Goal: Task Accomplishment & Management: Use online tool/utility

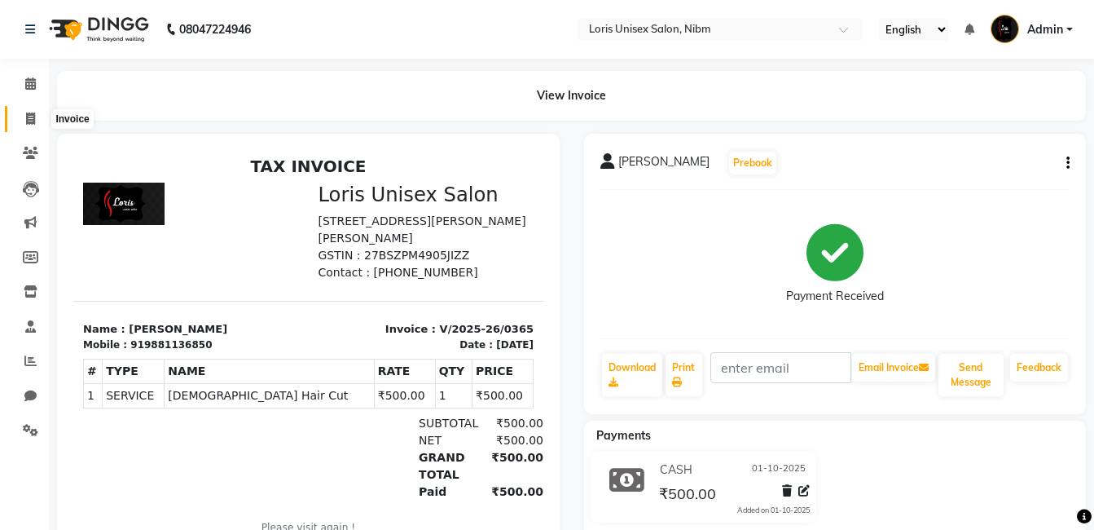
click at [16, 117] on span at bounding box center [30, 119] width 29 height 19
select select "service"
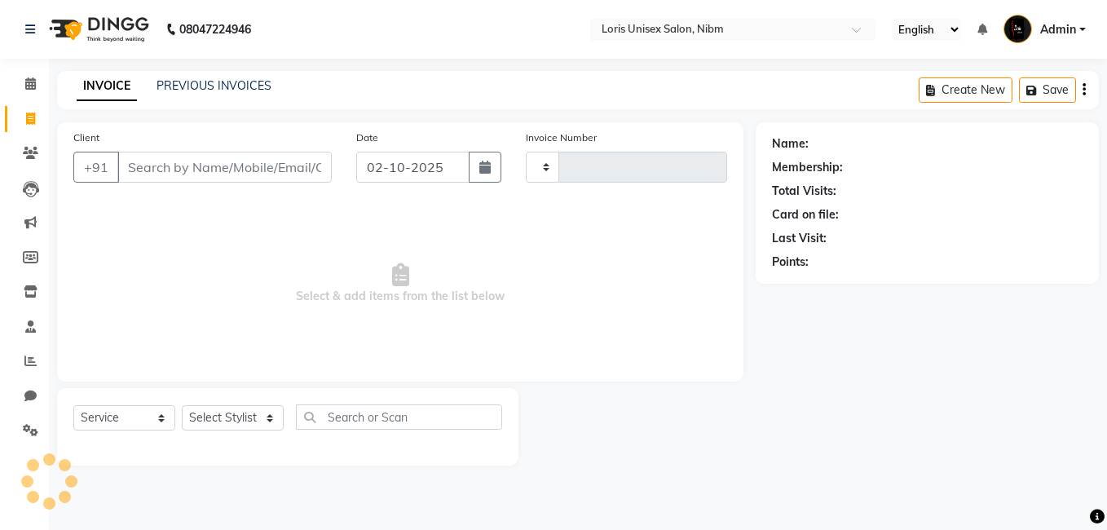
type input "0366"
select select "2893"
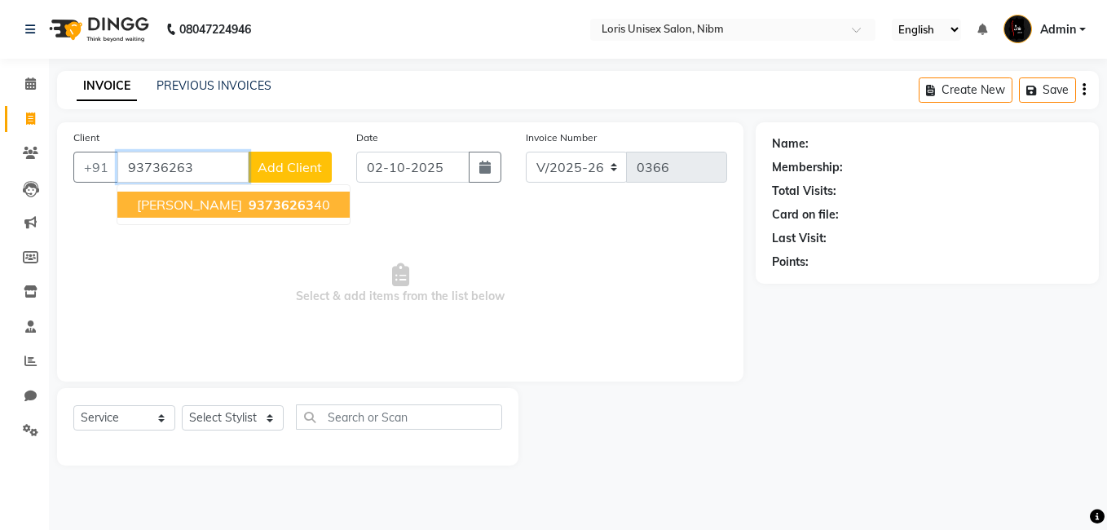
click at [251, 208] on span "93736263" at bounding box center [281, 204] width 65 height 16
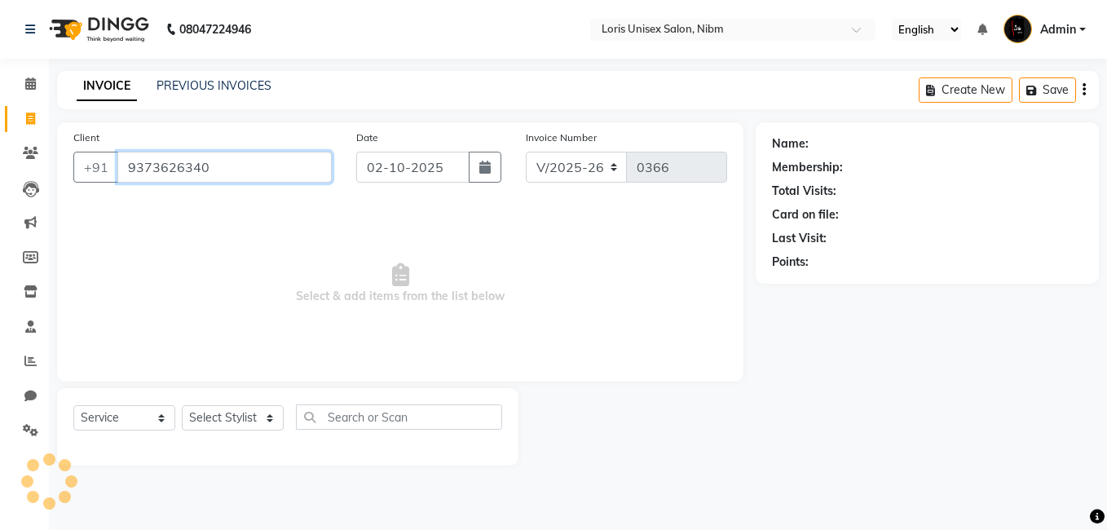
type input "9373626340"
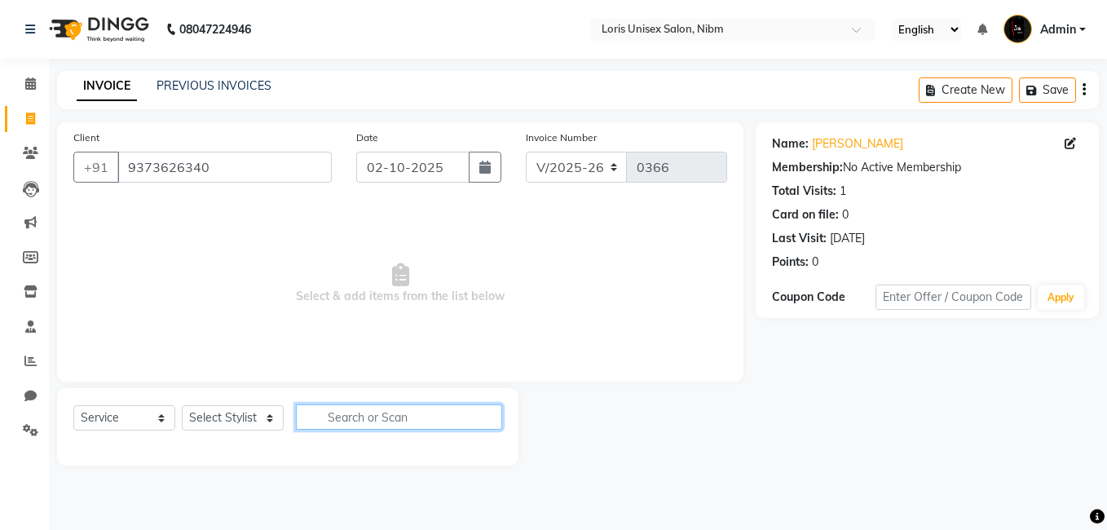
click at [336, 413] on input "text" at bounding box center [399, 416] width 206 height 25
type input "tong"
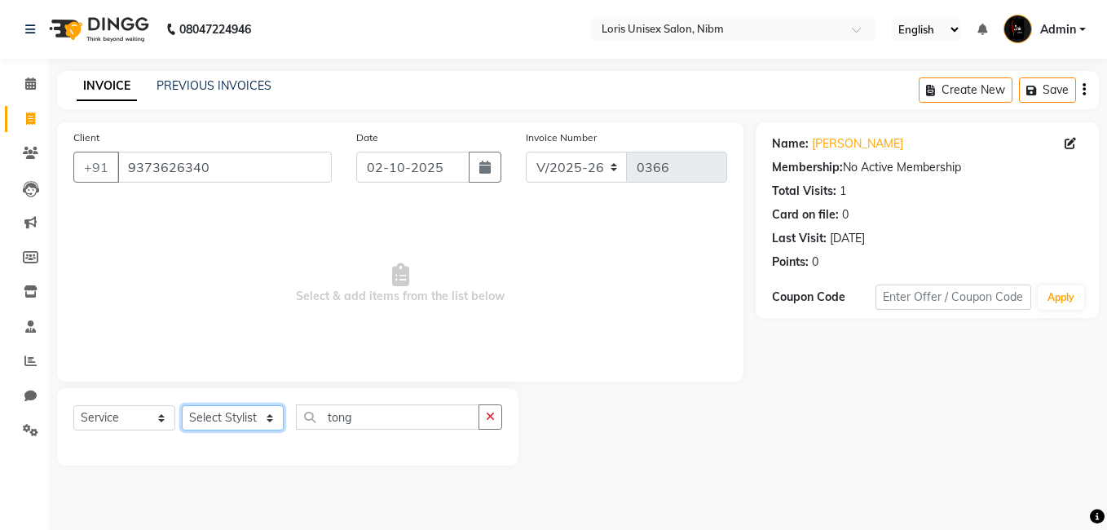
click at [254, 425] on select "Select Stylist [PERSON_NAME] [PERSON_NAME] Lucky MAJIT Manager [PERSON_NAME] [P…" at bounding box center [233, 417] width 102 height 25
select select "88476"
click at [182, 405] on select "Select Stylist [PERSON_NAME] [PERSON_NAME] Lucky MAJIT Manager [PERSON_NAME] [P…" at bounding box center [233, 417] width 102 height 25
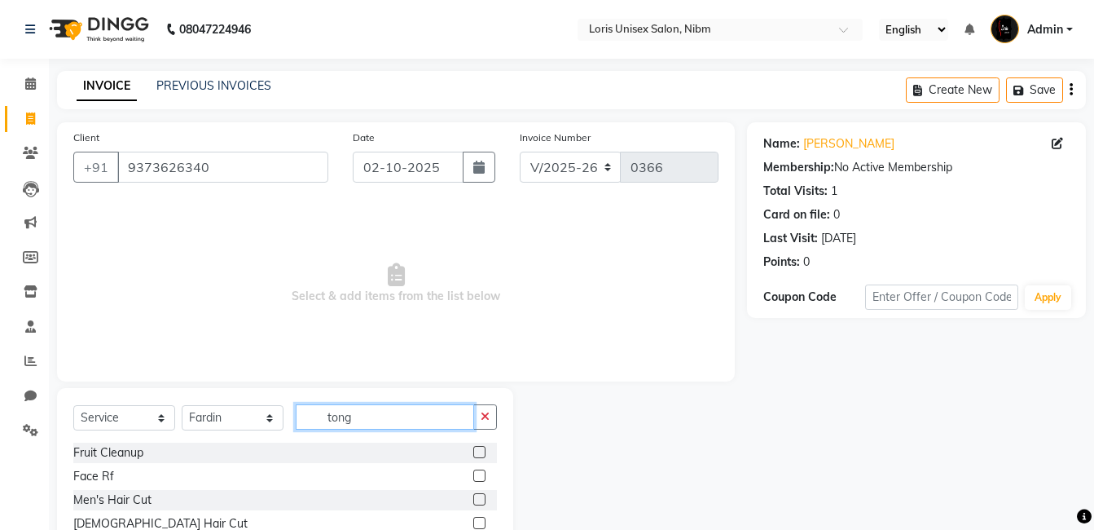
click at [374, 424] on input "tong" at bounding box center [385, 416] width 178 height 25
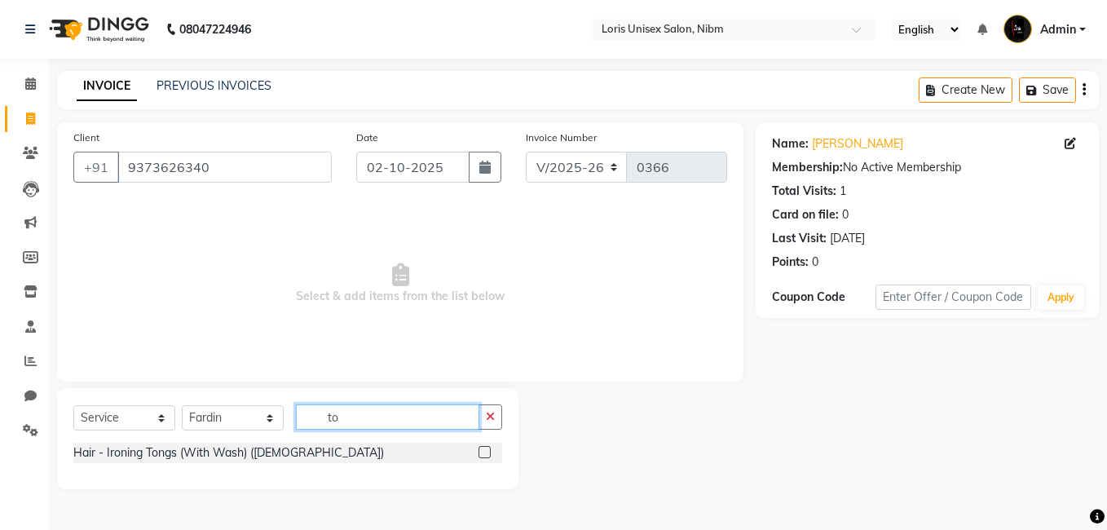
type input "t"
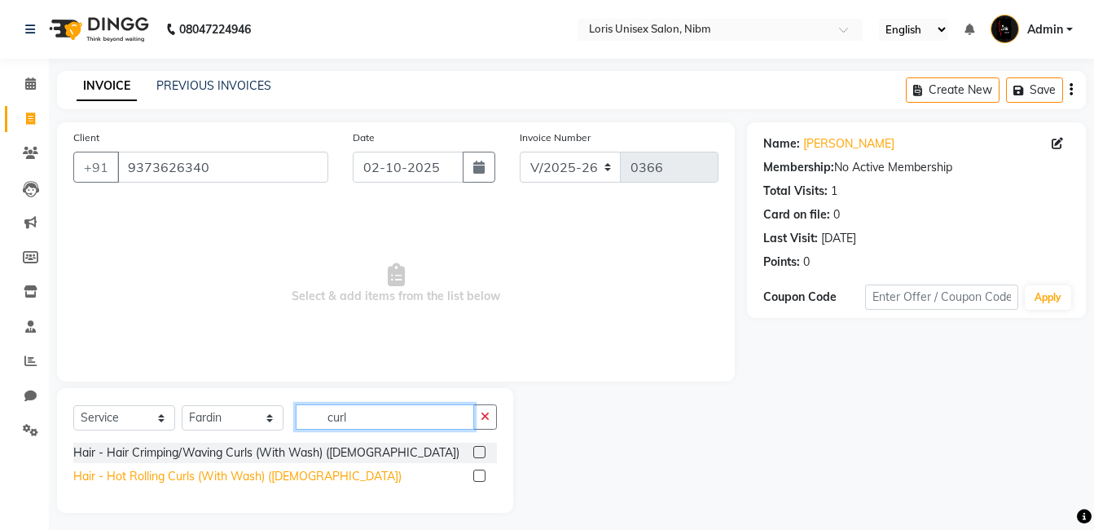
type input "curl"
click at [182, 474] on div "Hair - Hot Rolling Curls (With Wash) ([DEMOGRAPHIC_DATA])" at bounding box center [237, 476] width 328 height 17
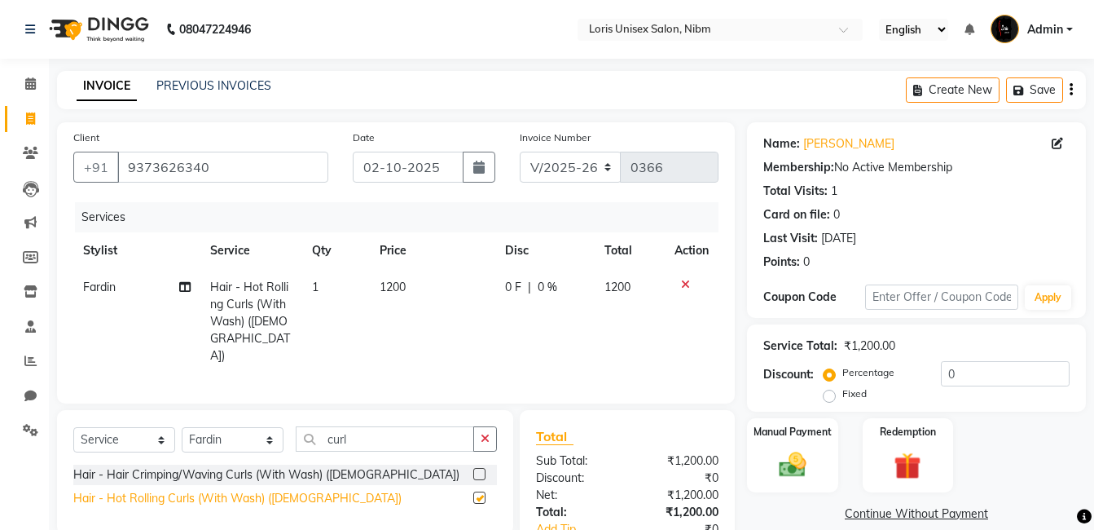
checkbox input "false"
click at [426, 271] on td "1200" at bounding box center [432, 321] width 125 height 105
select select "88476"
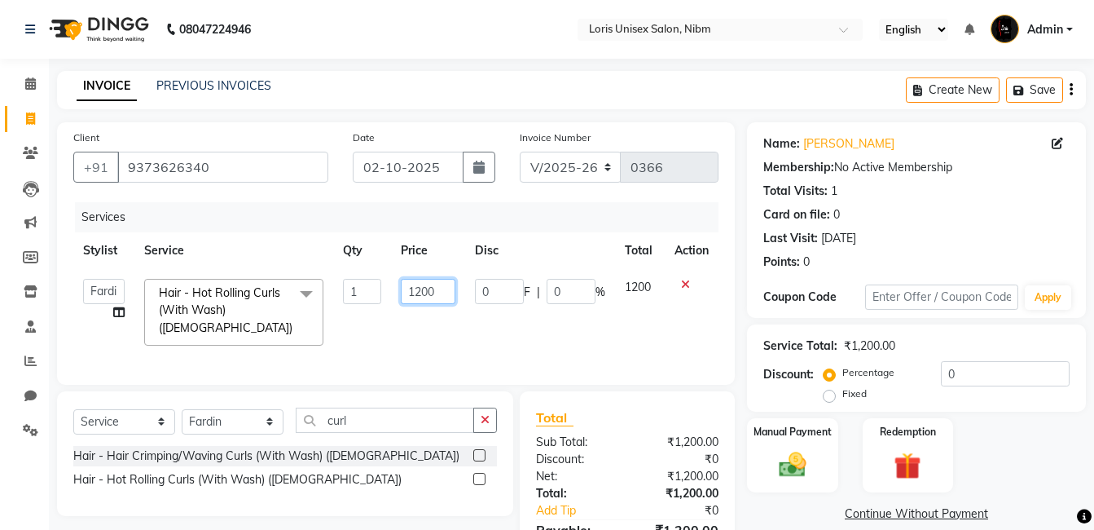
click at [427, 289] on input "1200" at bounding box center [428, 291] width 55 height 25
click at [426, 289] on input "1200" at bounding box center [428, 291] width 55 height 25
type input "1000"
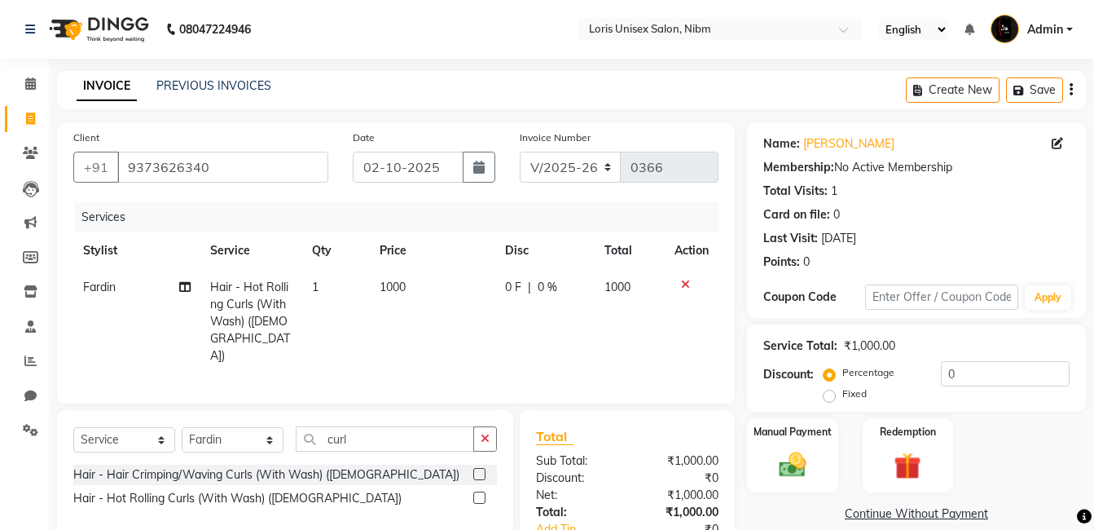
click at [520, 319] on td "0 F | 0 %" at bounding box center [544, 321] width 99 height 105
select select "88476"
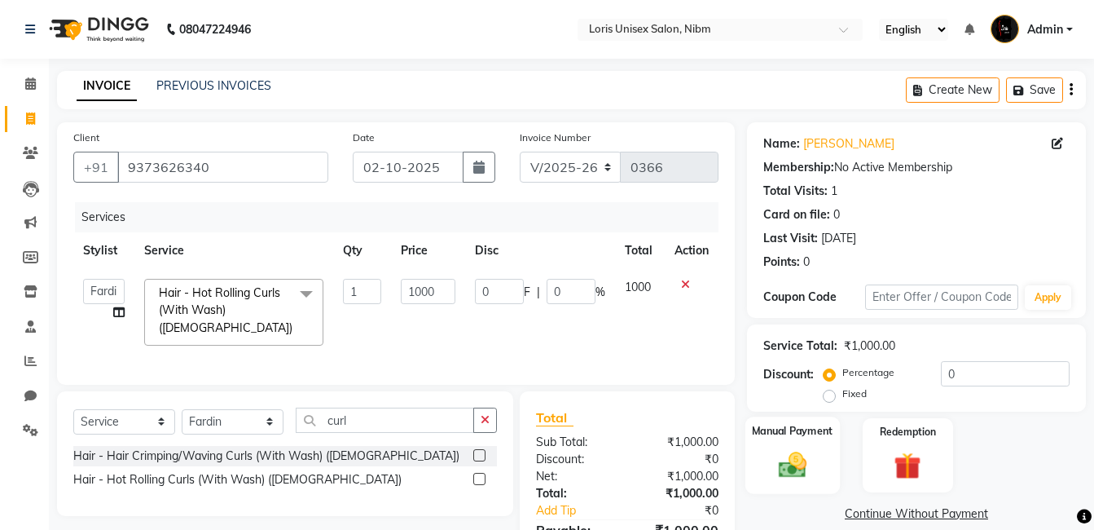
click at [804, 455] on img at bounding box center [793, 464] width 46 height 33
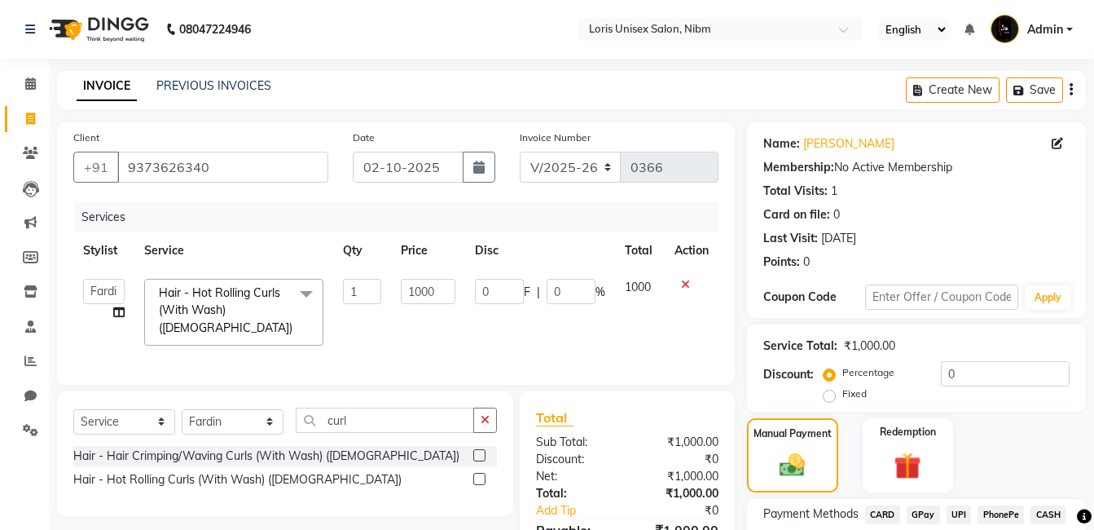
click at [928, 508] on span "GPay" at bounding box center [923, 514] width 33 height 19
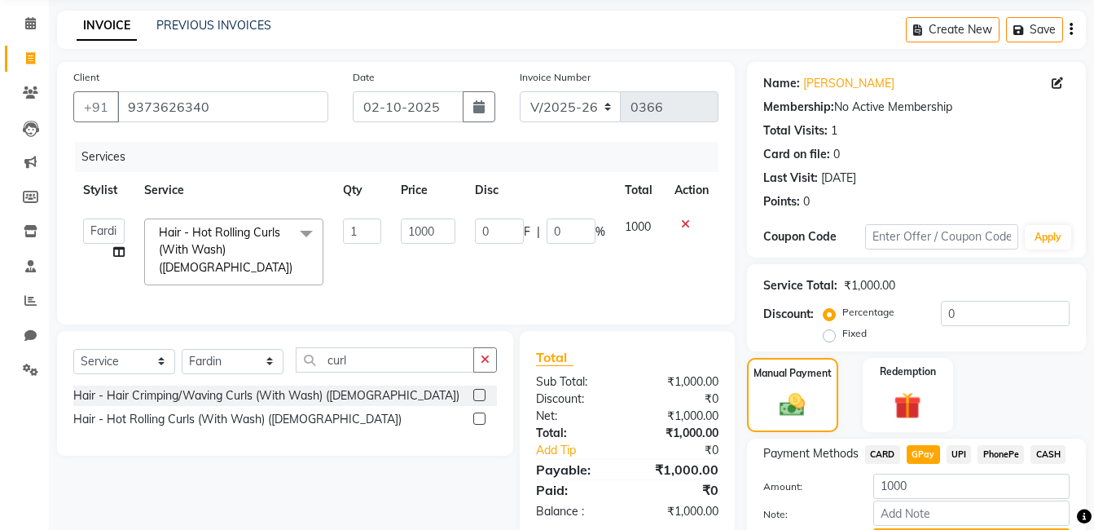
scroll to position [148, 0]
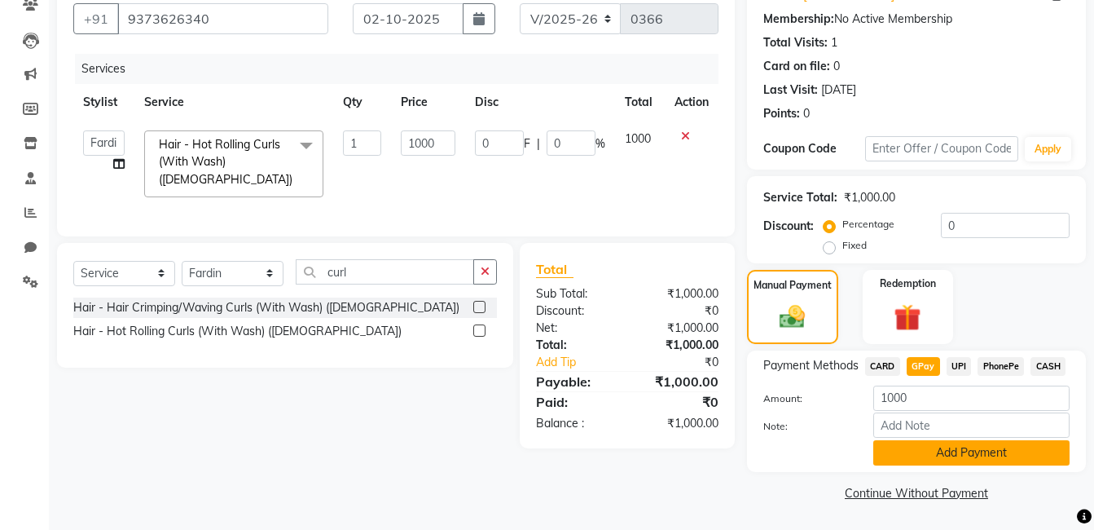
click at [1023, 446] on button "Add Payment" at bounding box center [971, 452] width 196 height 25
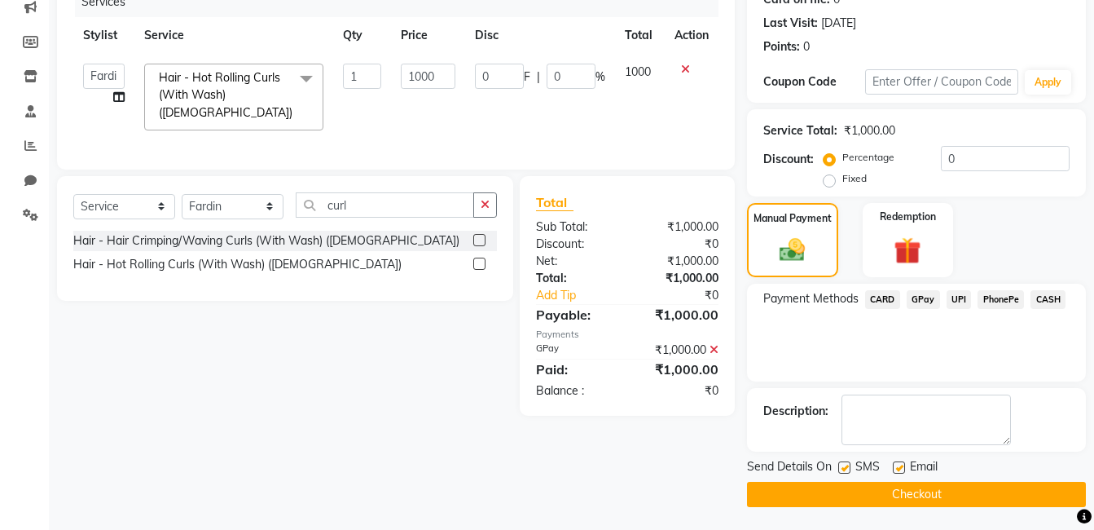
scroll to position [217, 0]
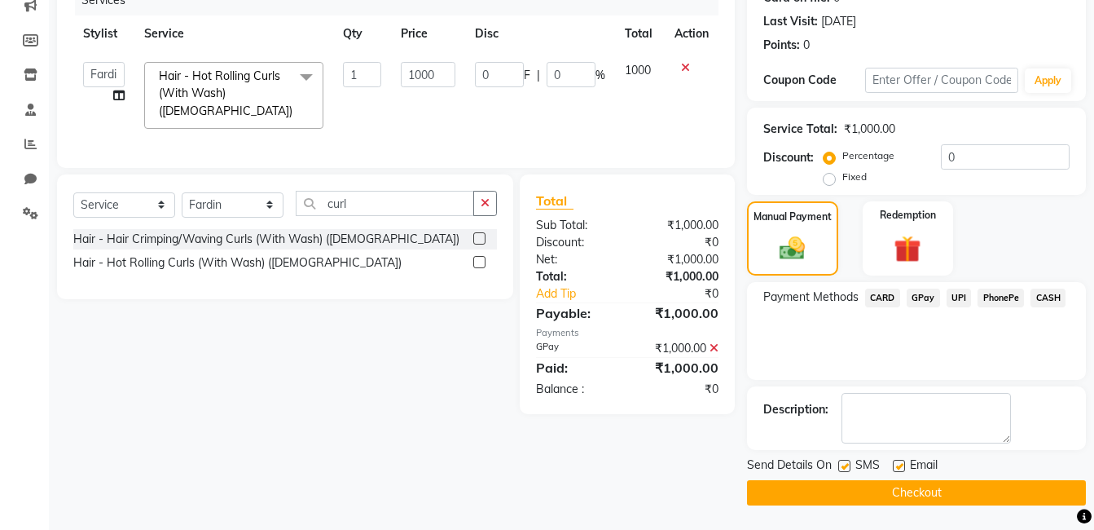
click at [1032, 491] on button "Checkout" at bounding box center [916, 492] width 339 height 25
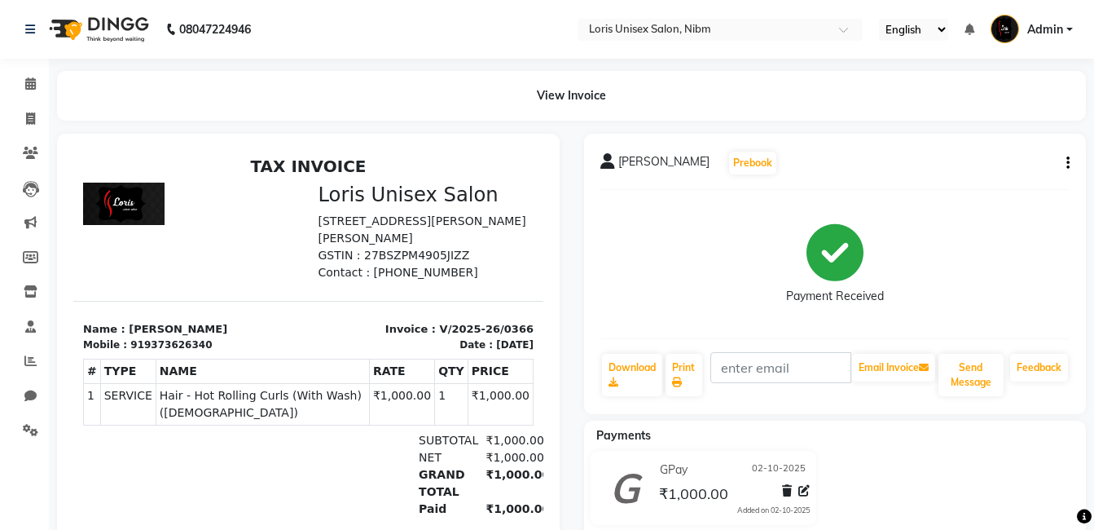
click at [1028, 484] on div "GPay [DATE] ₹1,000.00 Added on [DATE]" at bounding box center [835, 491] width 527 height 81
